Goal: Task Accomplishment & Management: Use online tool/utility

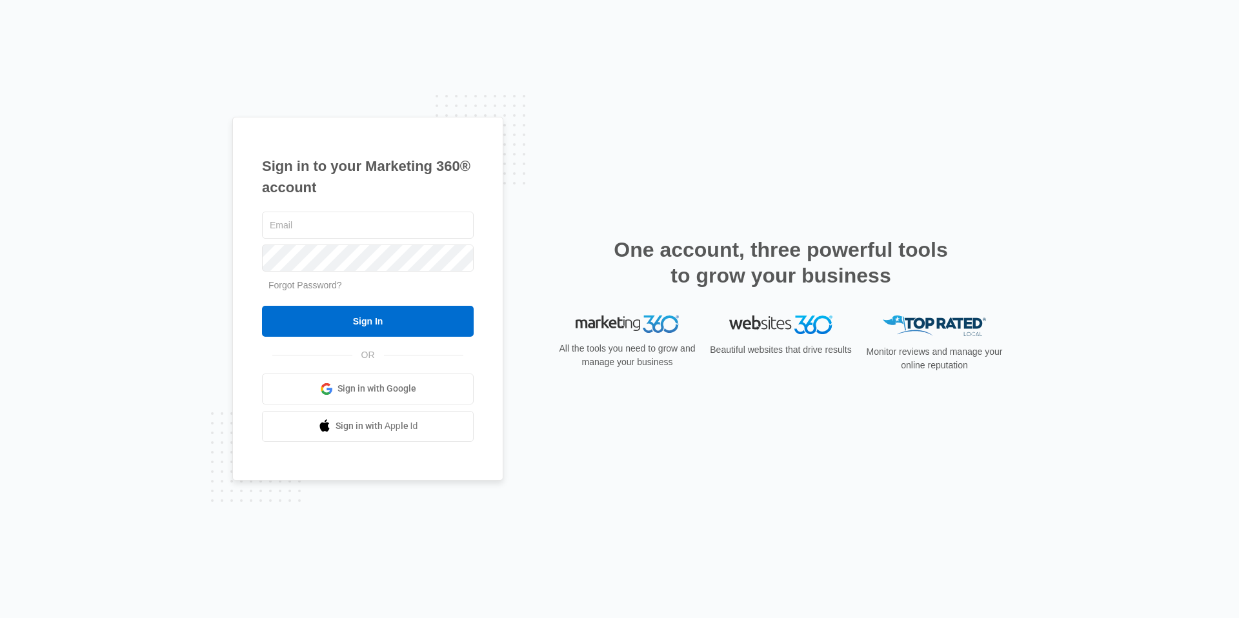
type input "[EMAIL_ADDRESS][DOMAIN_NAME]"
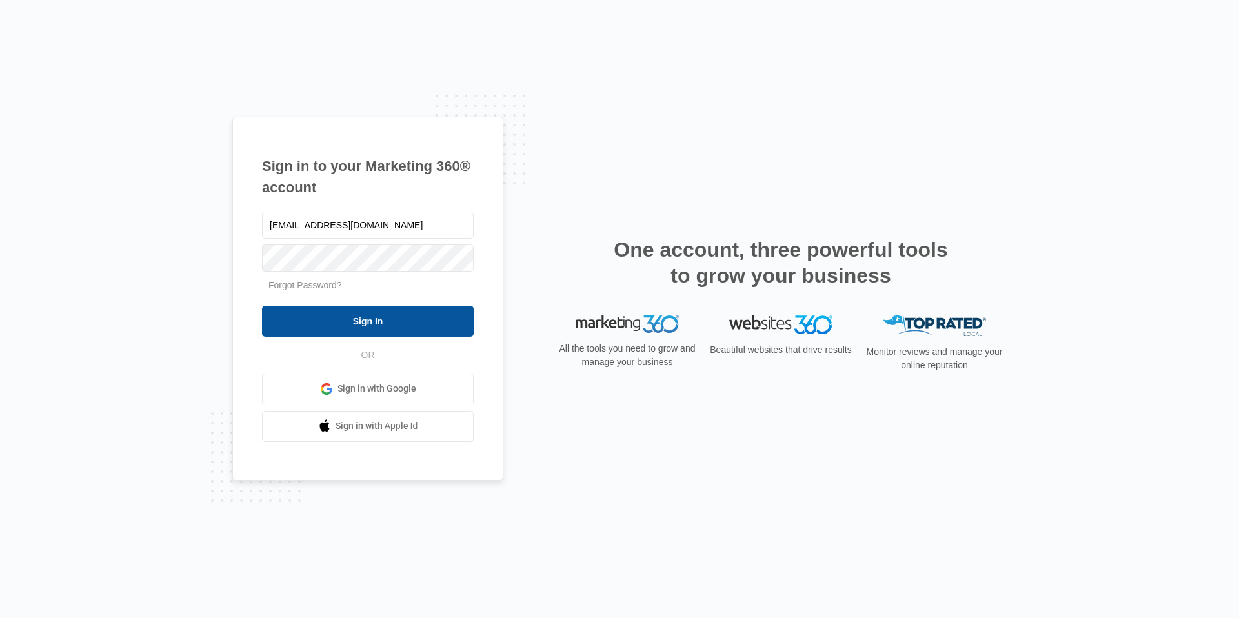
click at [343, 324] on input "Sign In" at bounding box center [368, 321] width 212 height 31
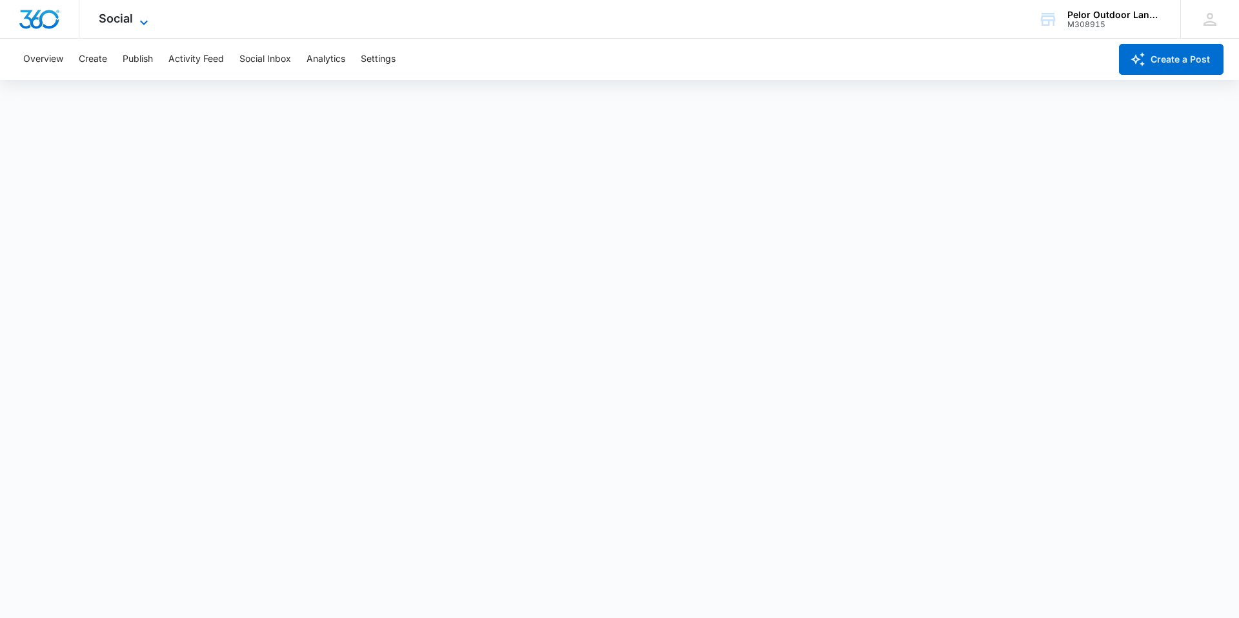
click at [117, 22] on span "Social" at bounding box center [116, 19] width 34 height 14
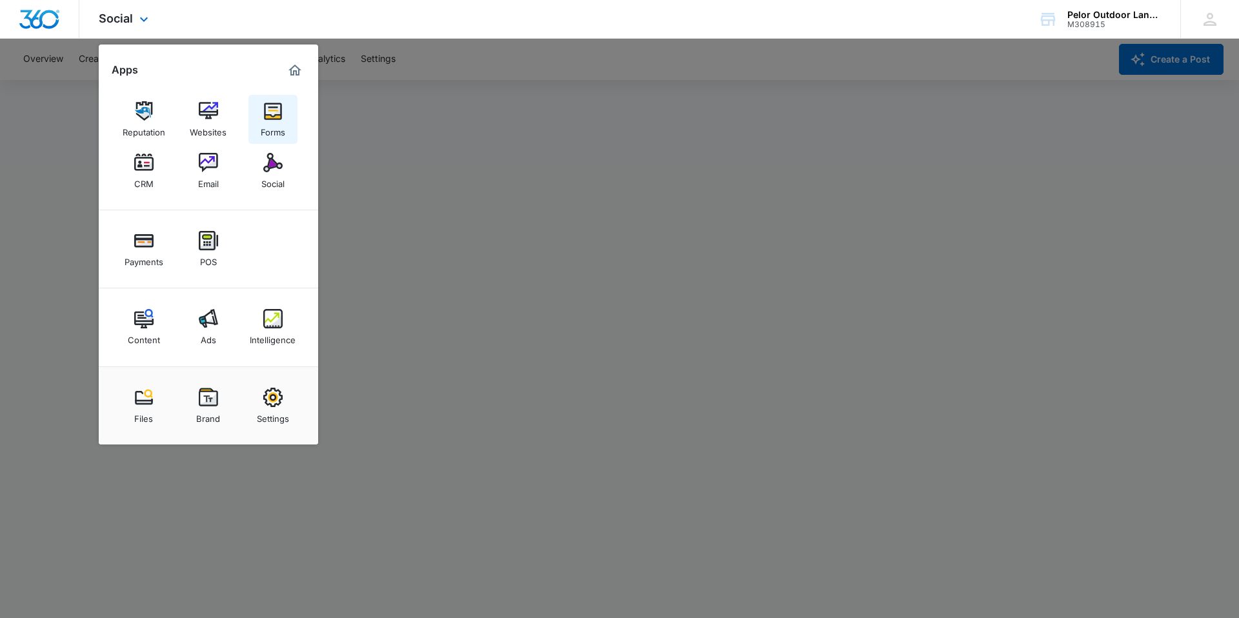
click at [280, 121] on div "Forms" at bounding box center [273, 129] width 25 height 17
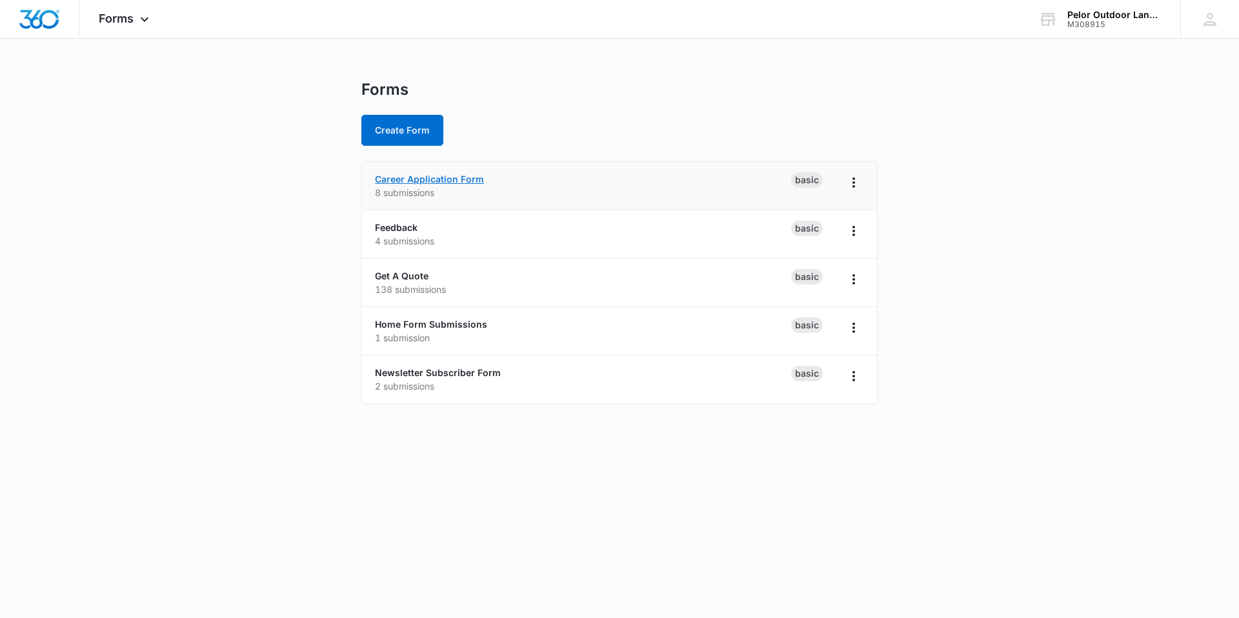
click at [451, 182] on link "Career Application Form" at bounding box center [429, 179] width 109 height 11
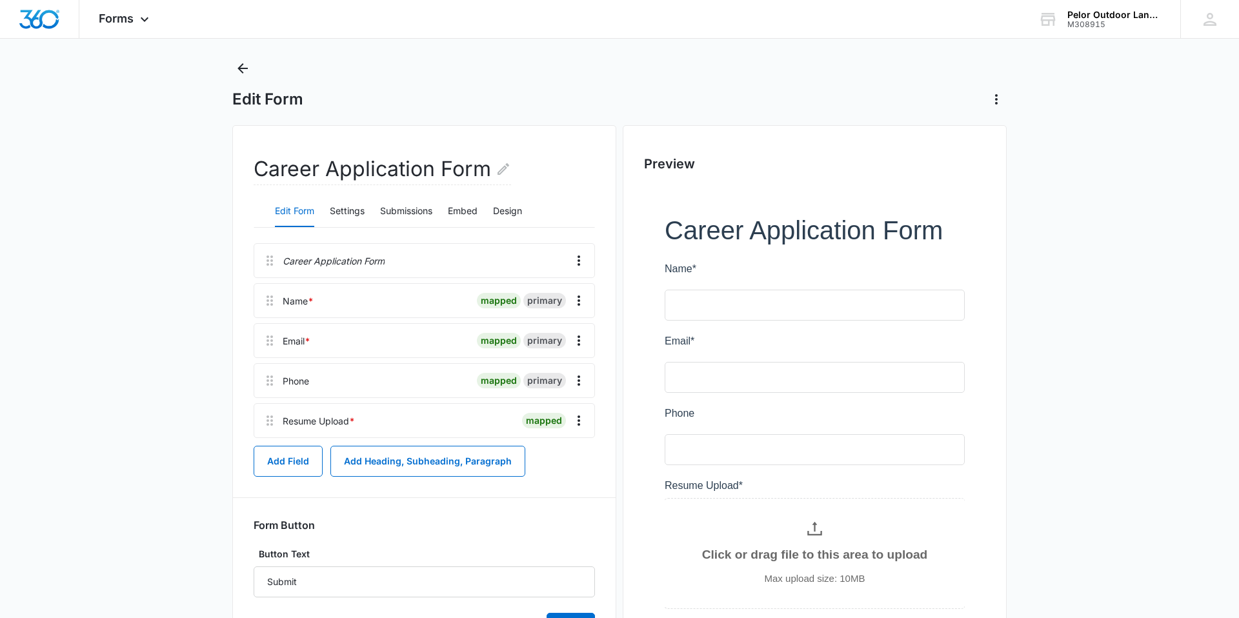
scroll to position [21, 0]
click at [404, 212] on button "Submissions" at bounding box center [406, 212] width 52 height 31
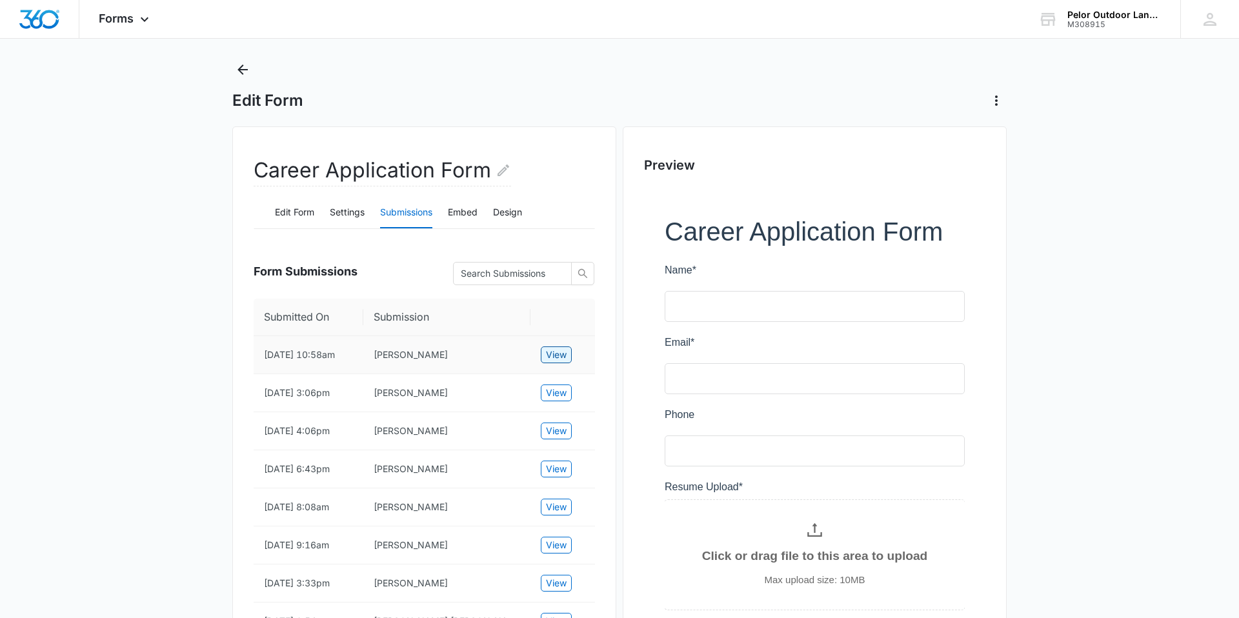
click at [561, 359] on span "View" at bounding box center [556, 355] width 21 height 14
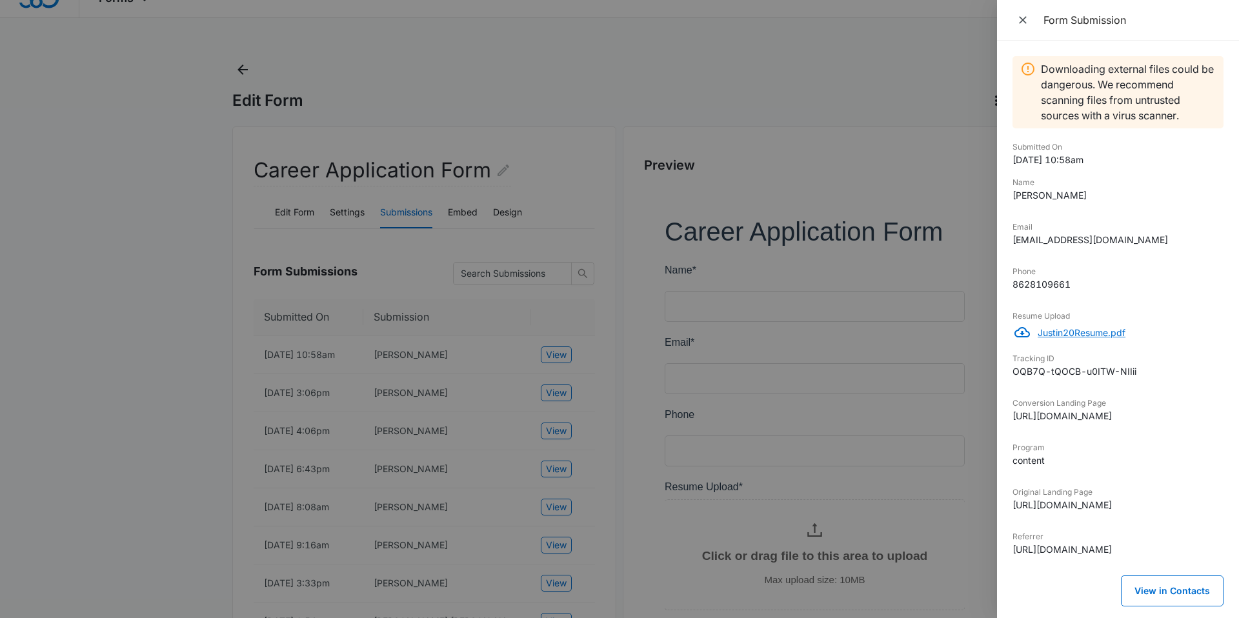
click at [1077, 333] on p "Justin20Resume.pdf" at bounding box center [1130, 333] width 186 height 14
click at [1019, 19] on icon "Close" at bounding box center [1022, 20] width 13 height 13
